Goal: Find specific page/section

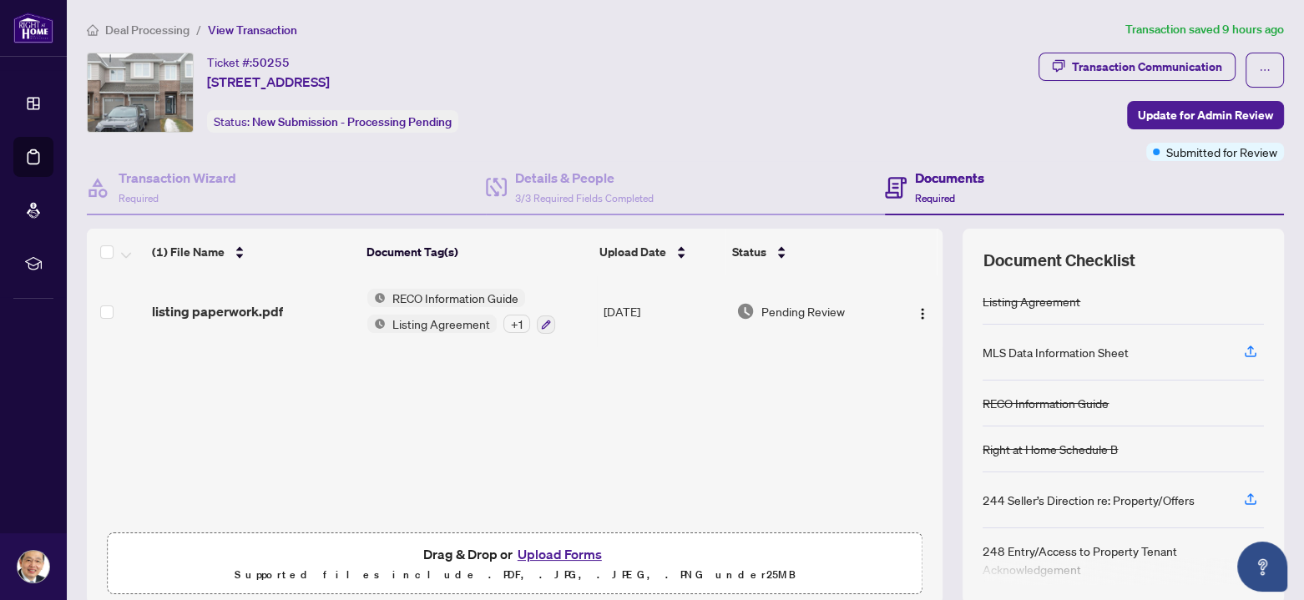
click at [169, 25] on span "Deal Processing" at bounding box center [147, 30] width 84 height 15
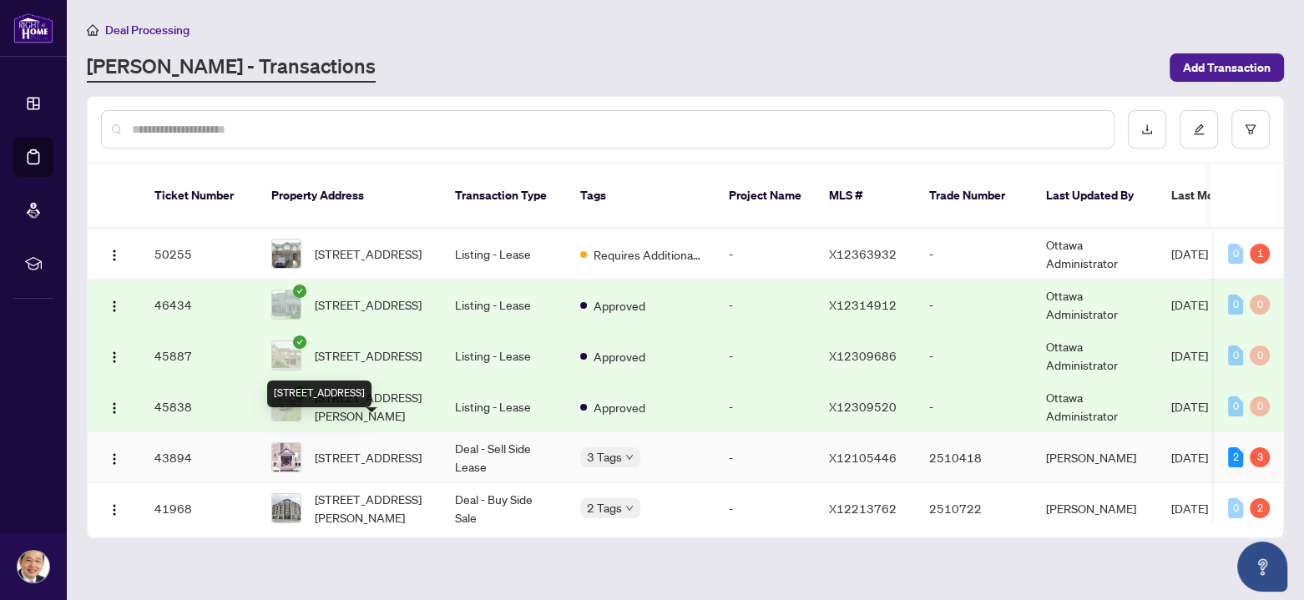
click at [357, 448] on span "7-224 Paseo Private, Ottawa, Ontario K2G 4N7, Canada" at bounding box center [368, 457] width 107 height 18
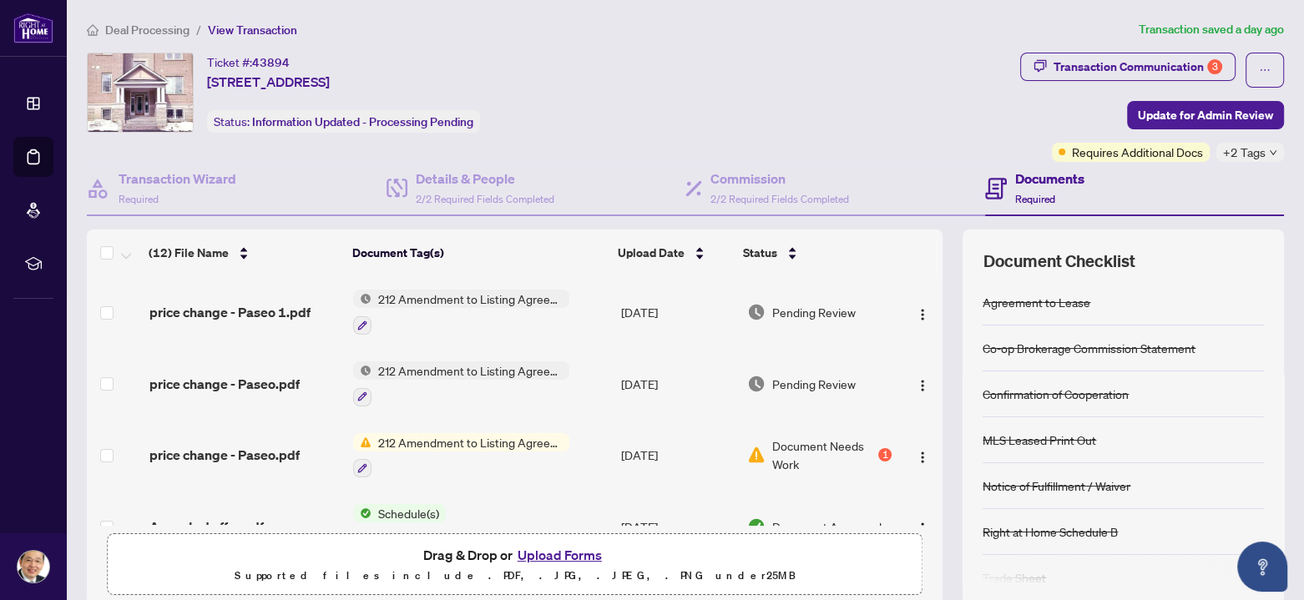
drag, startPoint x: 207, startPoint y: 77, endPoint x: 483, endPoint y: 69, distance: 275.6
click at [330, 69] on div "Ticket #: 43894 7-224 Paseo Private, Ottawa, Ontario K2G 4N7, Canada" at bounding box center [268, 72] width 123 height 39
copy span "7-224 Paseo Private, Ottawa, Ontario K2G 4N7"
